Goal: Task Accomplishment & Management: Manage account settings

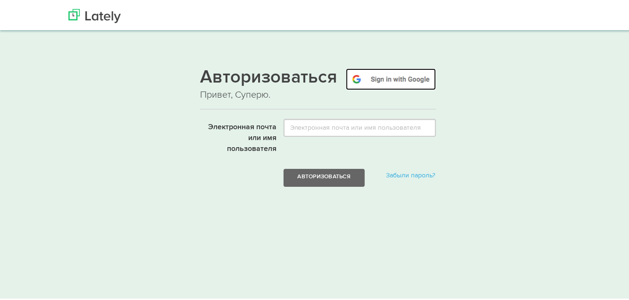
click at [383, 75] on img at bounding box center [391, 78] width 90 height 22
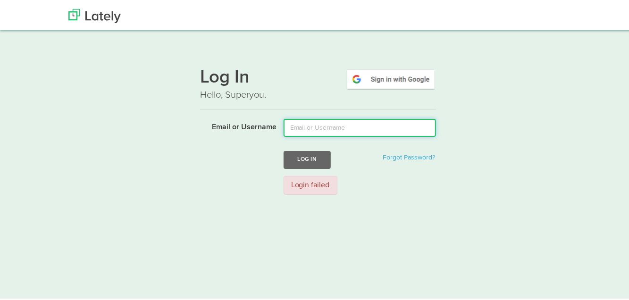
click at [322, 129] on input "Email or Username" at bounding box center [360, 126] width 152 height 18
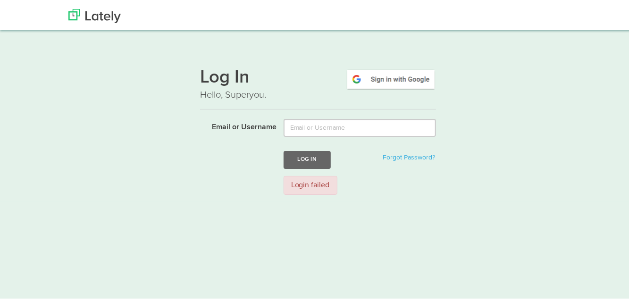
click at [194, 193] on div "Log In Hello, Superyou. Email or Username Log In Forgot Password? Login failed" at bounding box center [318, 128] width 571 height 143
click at [376, 79] on img at bounding box center [391, 78] width 90 height 22
click at [371, 78] on img at bounding box center [391, 78] width 90 height 22
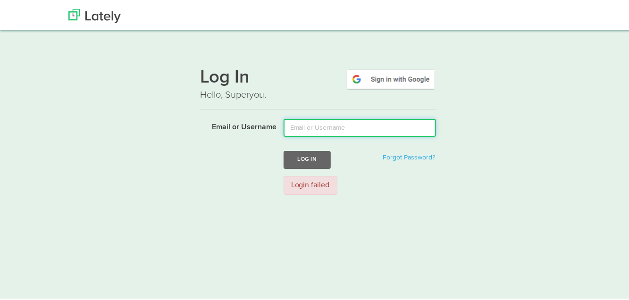
click at [311, 126] on input "Email or Username" at bounding box center [360, 126] width 152 height 18
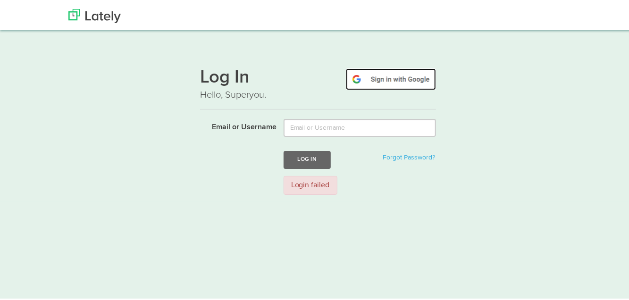
click at [380, 80] on img at bounding box center [391, 78] width 90 height 22
drag, startPoint x: 0, startPoint y: 0, endPoint x: 493, endPoint y: 47, distance: 495.0
click at [493, 47] on div "Log In Hello, Superyou. Email or Username Log In Forgot Password? Login failed" at bounding box center [318, 114] width 636 height 171
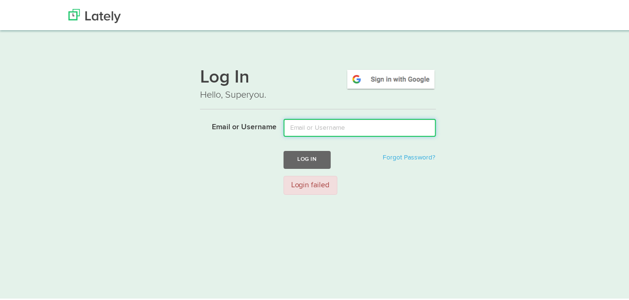
paste input "stanislavgptbot@gmail.com"
type input "stanislavgptbot@gmail.com"
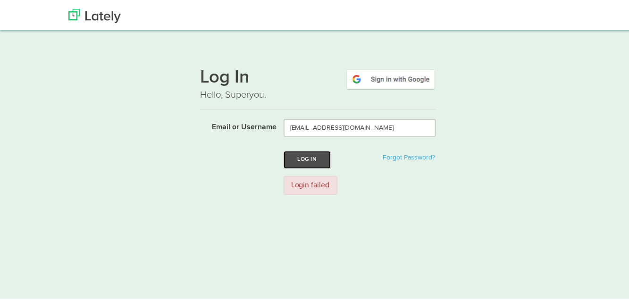
click at [302, 155] on button "Log In" at bounding box center [307, 157] width 47 height 17
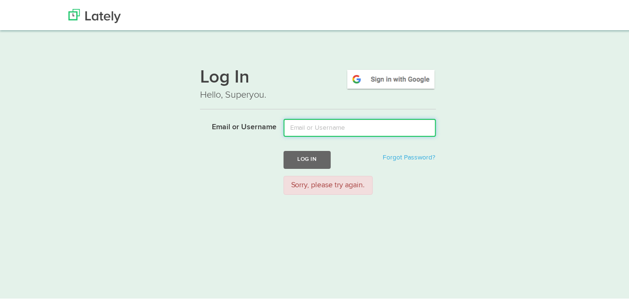
paste input "[EMAIL_ADDRESS][DOMAIN_NAME]"
type input "[EMAIL_ADDRESS][DOMAIN_NAME]"
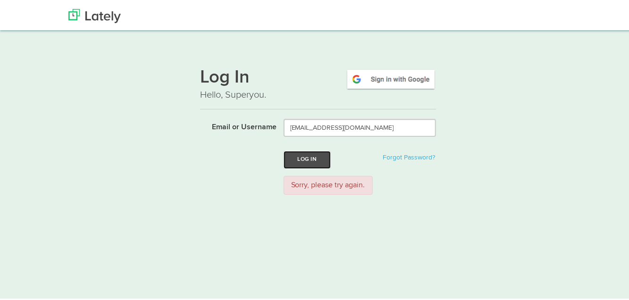
click at [302, 153] on button "Log In" at bounding box center [307, 157] width 47 height 17
click at [102, 16] on img at bounding box center [94, 14] width 52 height 14
